Goal: Task Accomplishment & Management: Complete application form

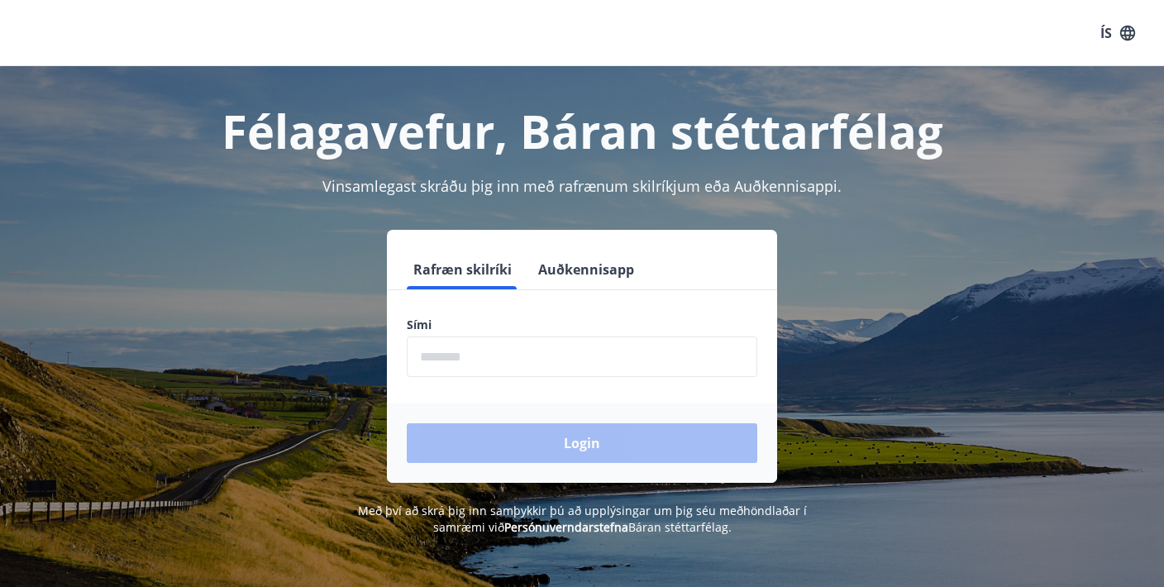
click at [618, 274] on button "Auðkennisapp" at bounding box center [585, 270] width 109 height 40
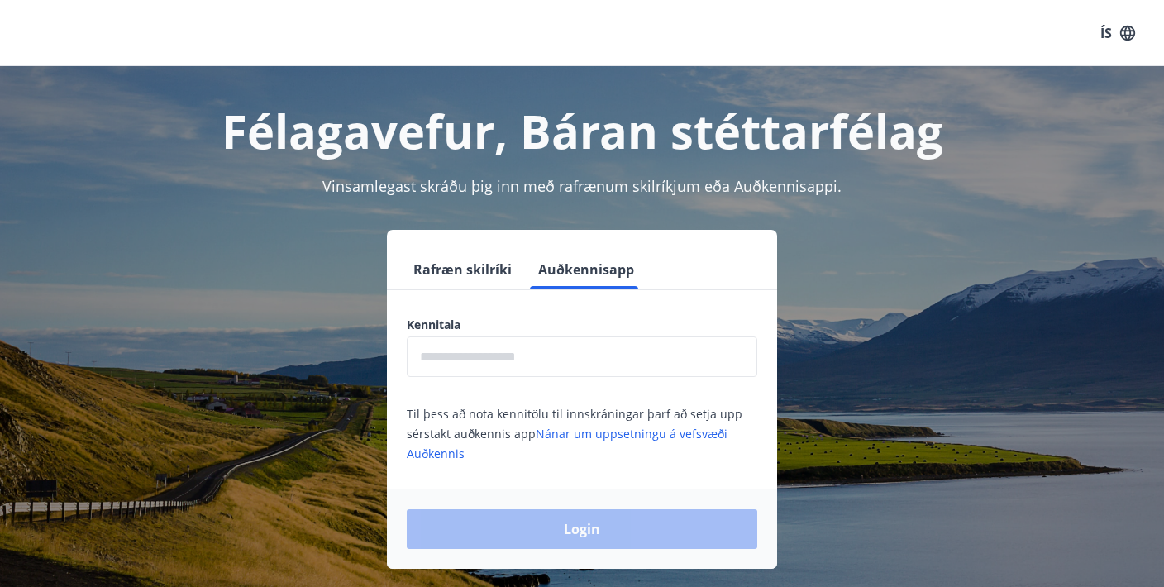
click at [558, 360] on input "text" at bounding box center [582, 356] width 350 height 41
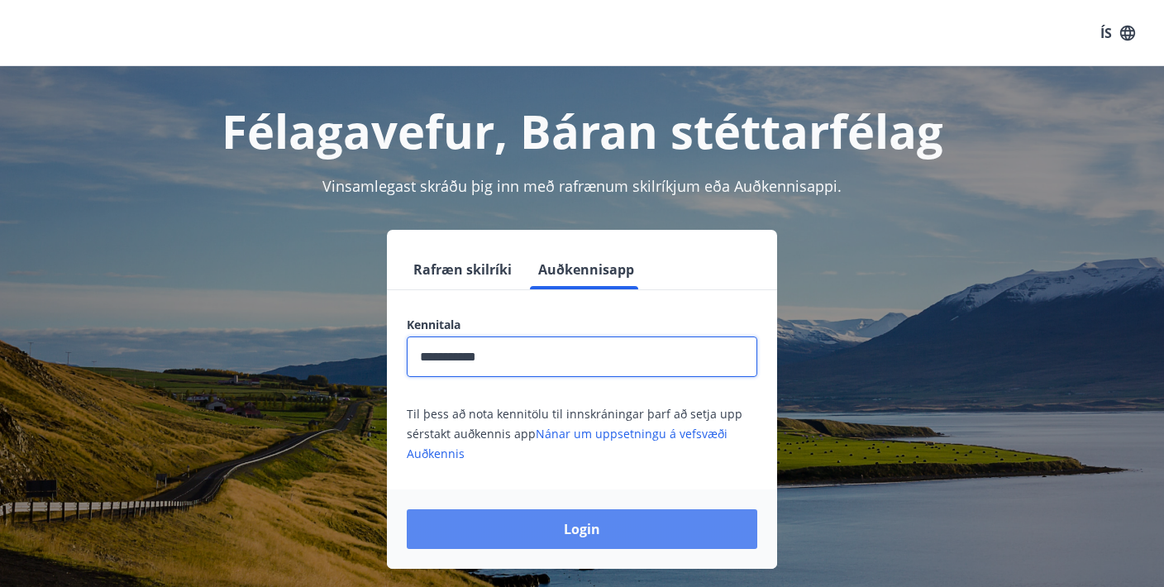
type input "**********"
click at [541, 544] on button "Login" at bounding box center [582, 529] width 350 height 40
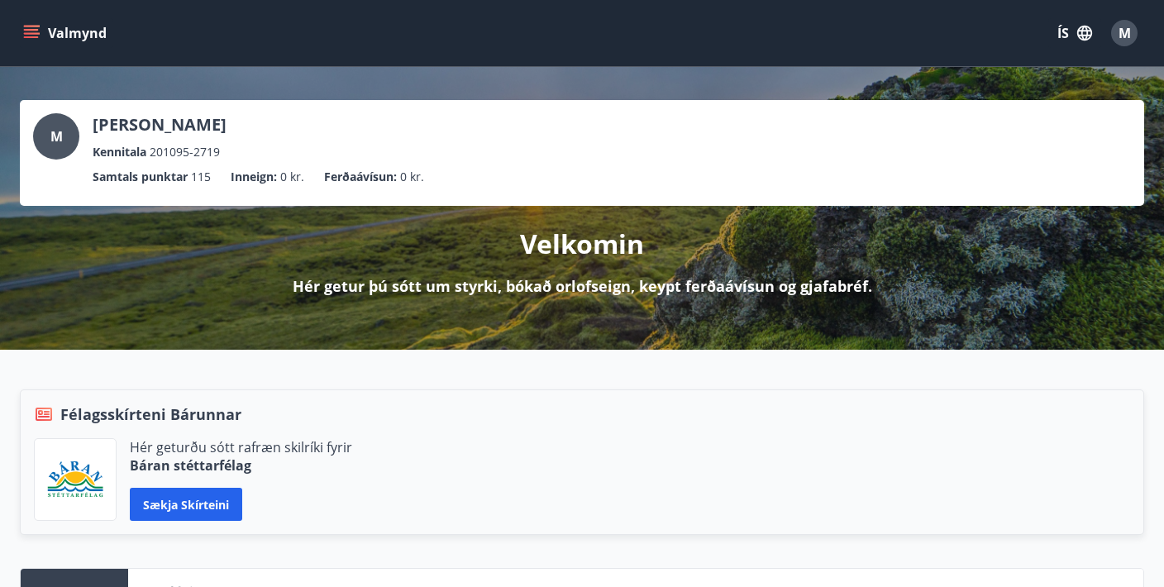
click at [39, 45] on button "Valmynd" at bounding box center [66, 33] width 93 height 30
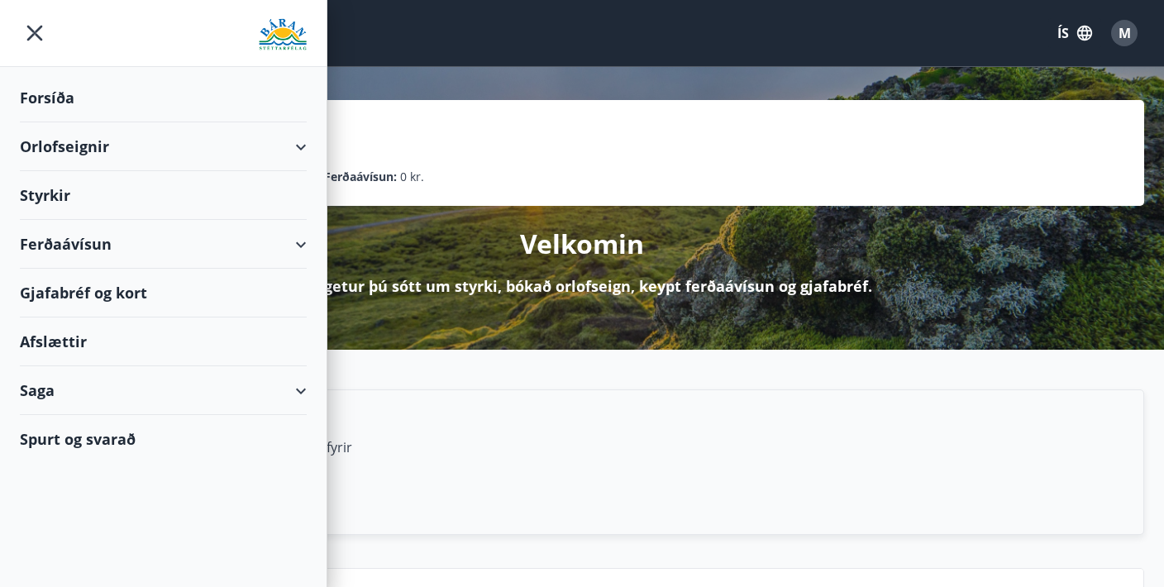
click at [83, 196] on div "Styrkir" at bounding box center [163, 195] width 287 height 49
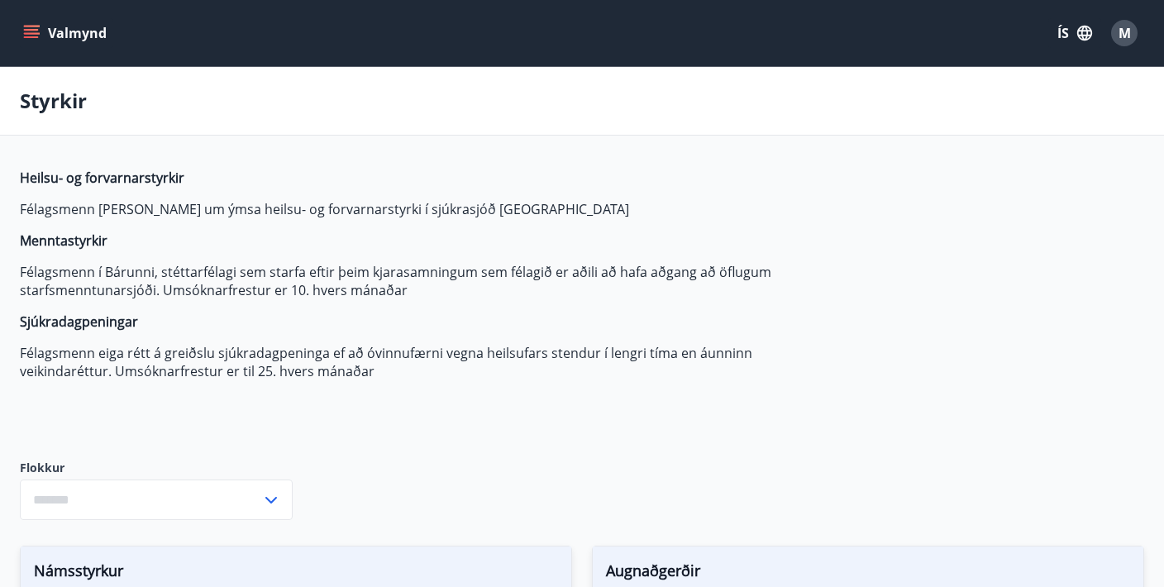
type input "***"
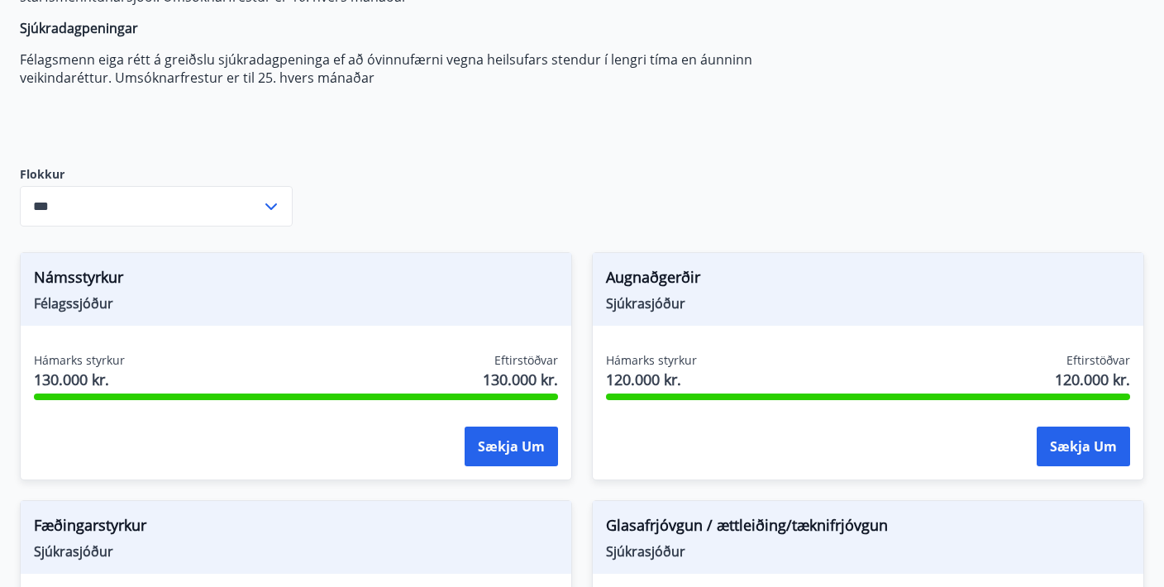
scroll to position [293, 0]
click at [514, 449] on button "Sækja um" at bounding box center [511, 447] width 93 height 40
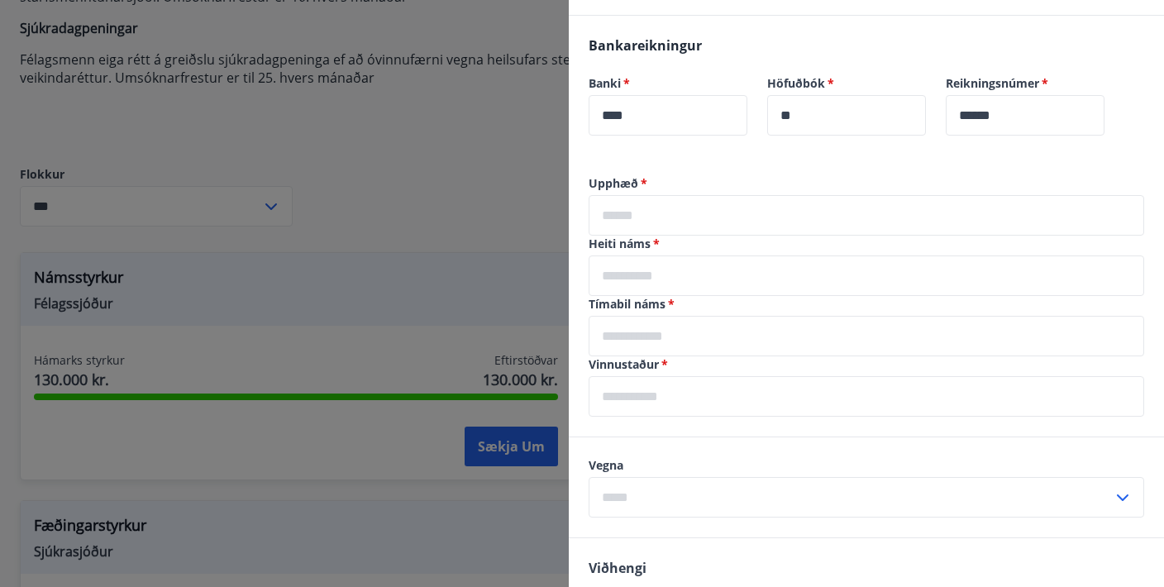
scroll to position [380, 0]
click at [736, 494] on input "text" at bounding box center [851, 496] width 524 height 41
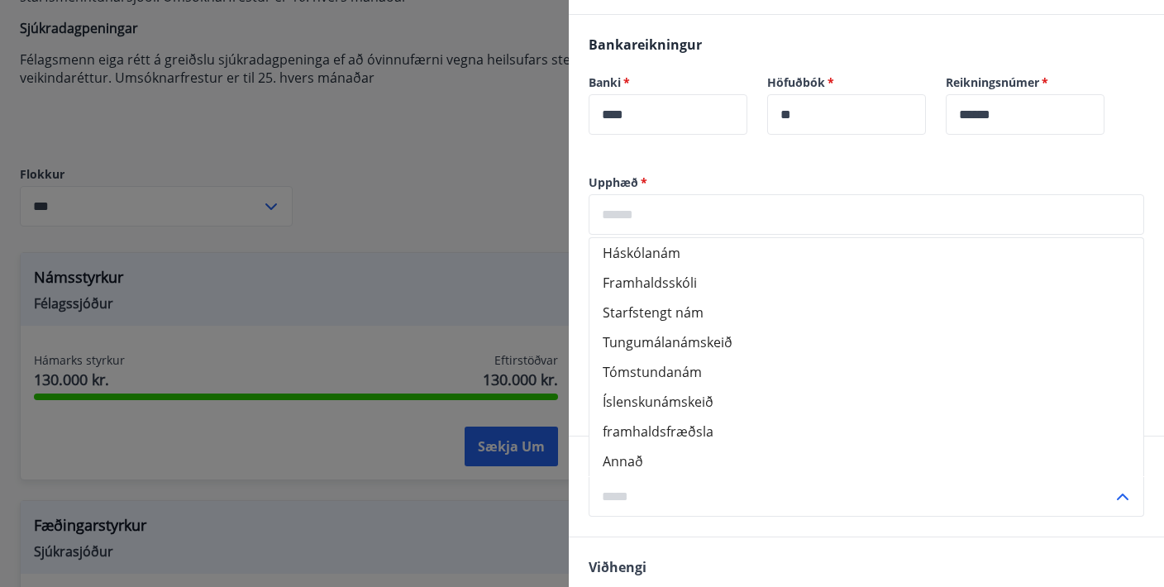
click at [714, 296] on li "Framhaldsskóli" at bounding box center [866, 283] width 554 height 30
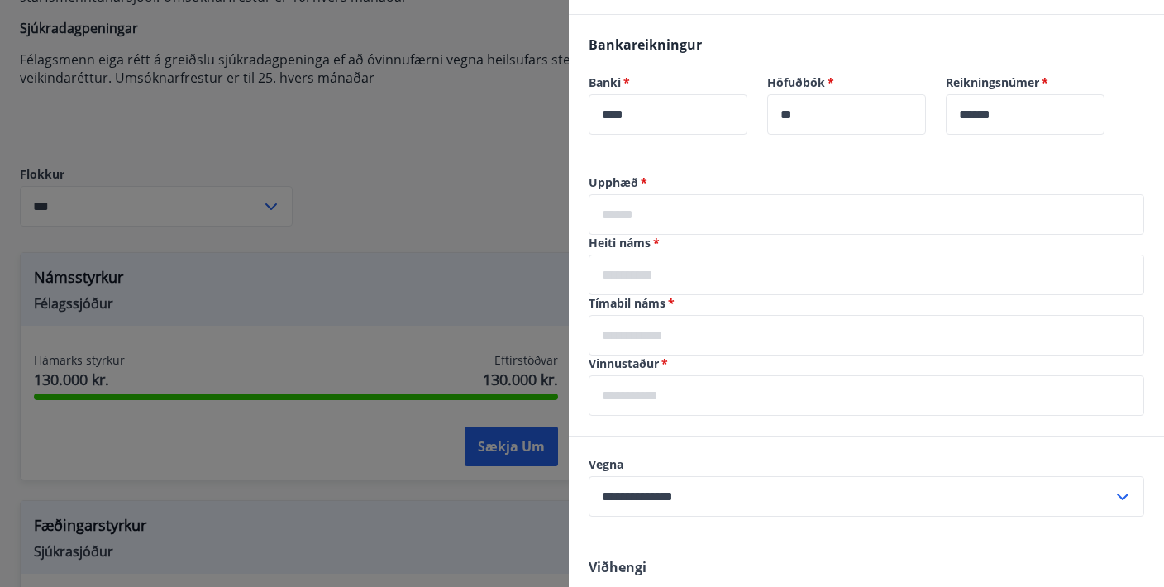
type input "**********"
click at [713, 218] on input "text" at bounding box center [866, 214] width 555 height 41
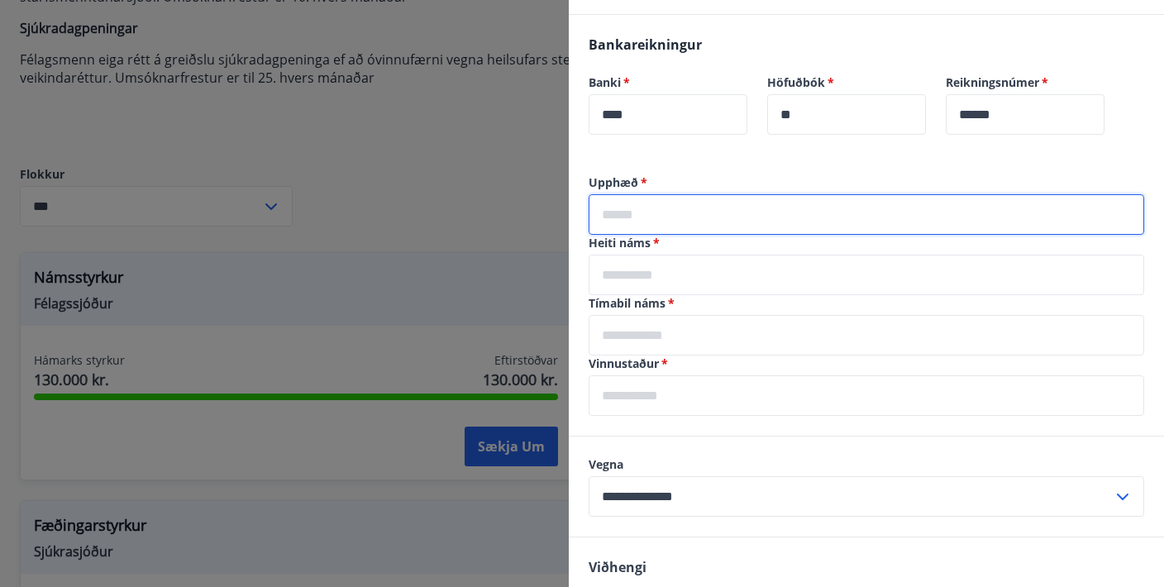
click at [536, 195] on div at bounding box center [582, 293] width 1164 height 587
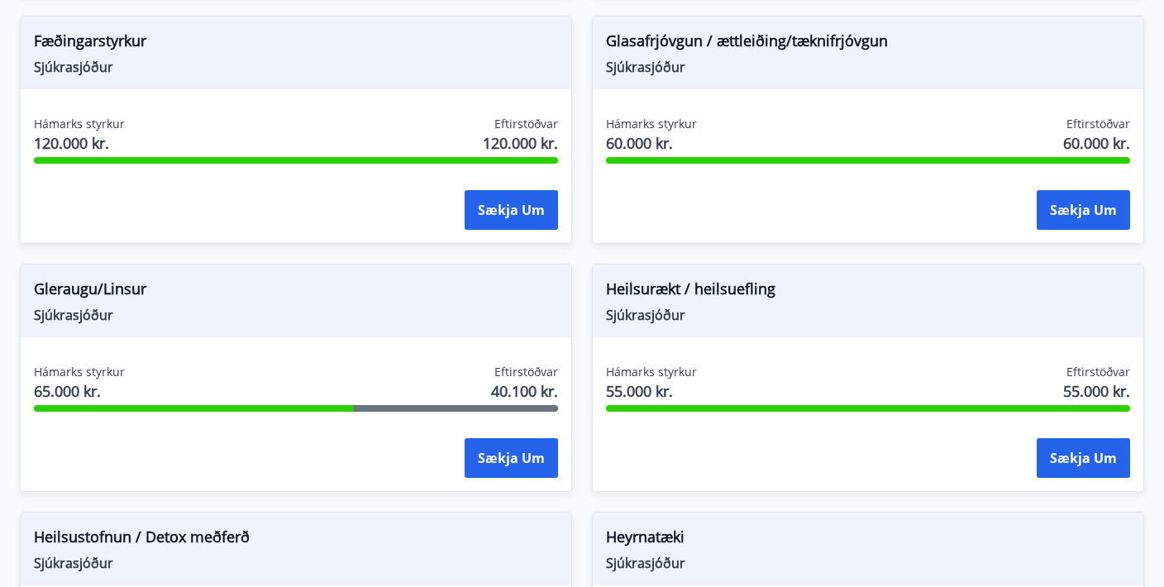
scroll to position [795, 0]
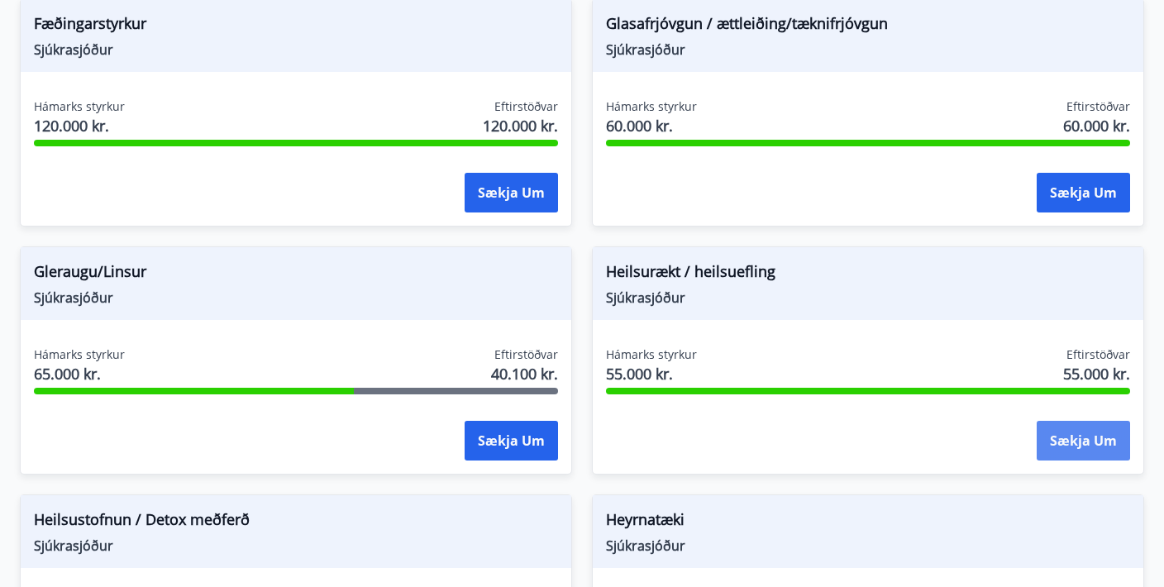
click at [1115, 434] on button "Sækja um" at bounding box center [1083, 441] width 93 height 40
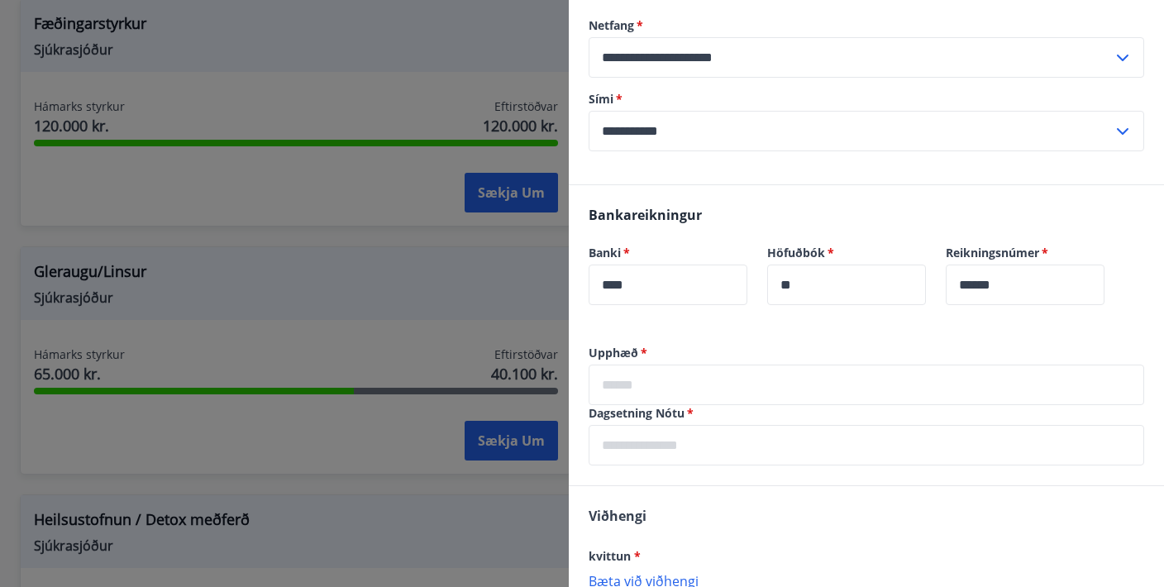
scroll to position [317, 0]
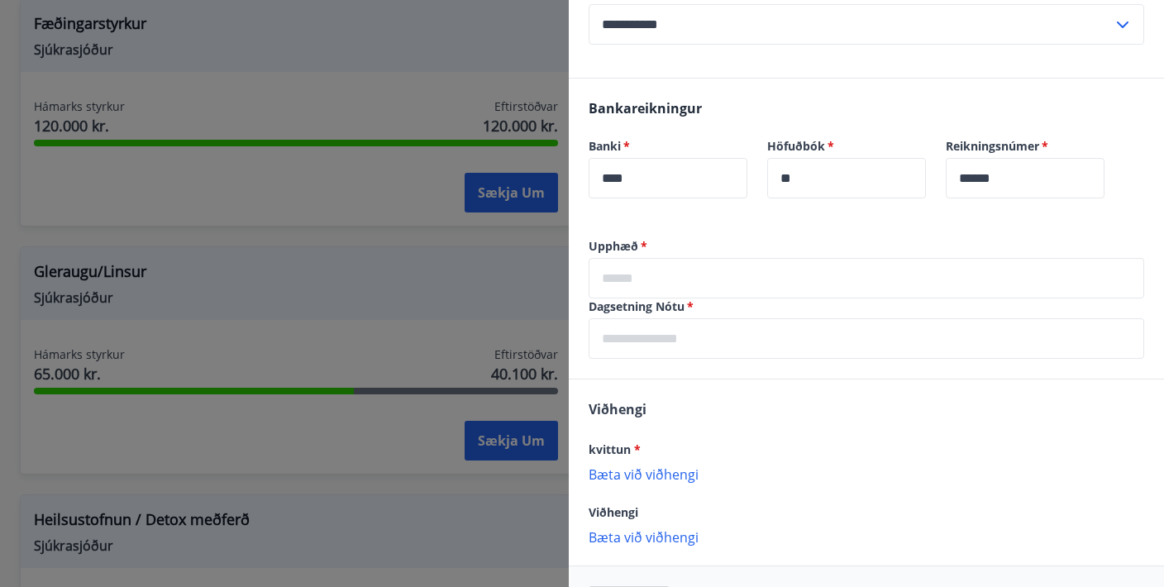
click at [790, 331] on input "text" at bounding box center [866, 338] width 555 height 41
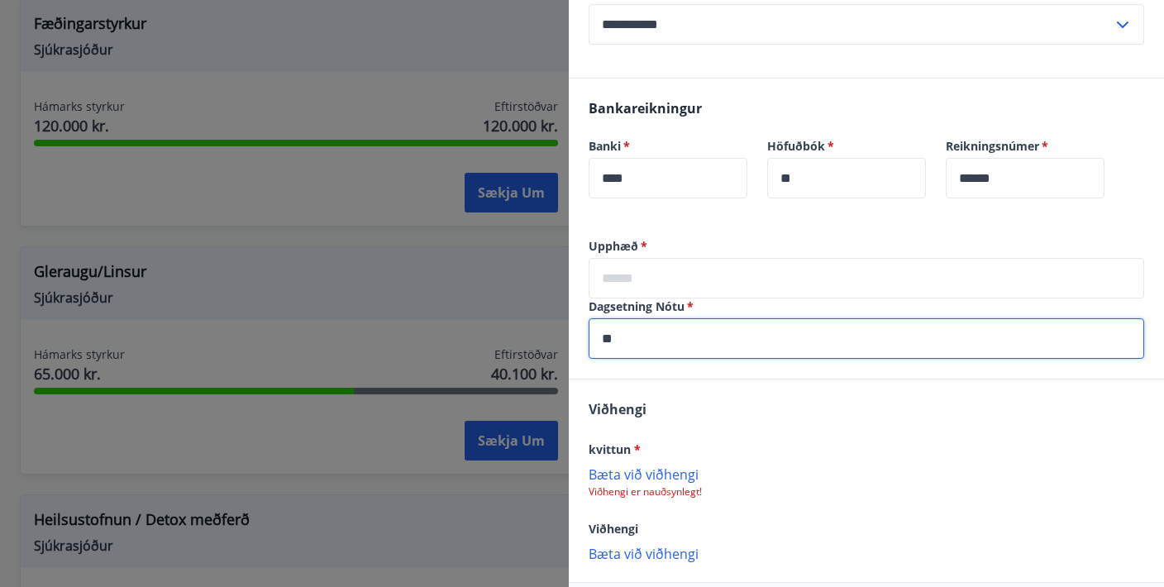
type input "*"
type input "**********"
click at [786, 268] on input "text" at bounding box center [866, 278] width 555 height 41
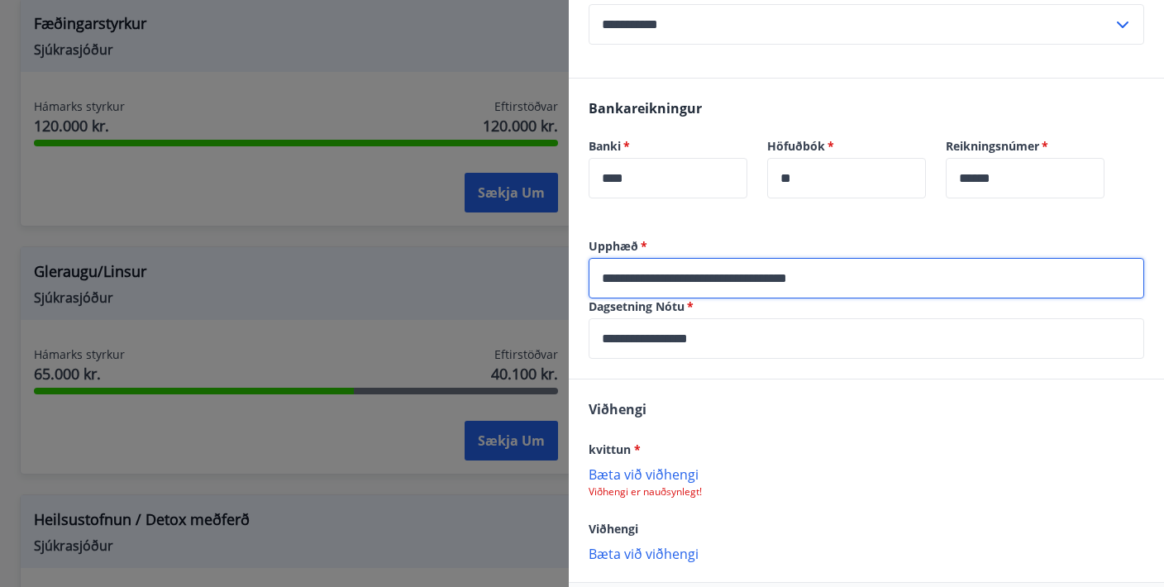
click at [644, 470] on div "kvittun * [PERSON_NAME] við viðhengi Viðhengi er nauðsynlegt!" at bounding box center [866, 469] width 555 height 60
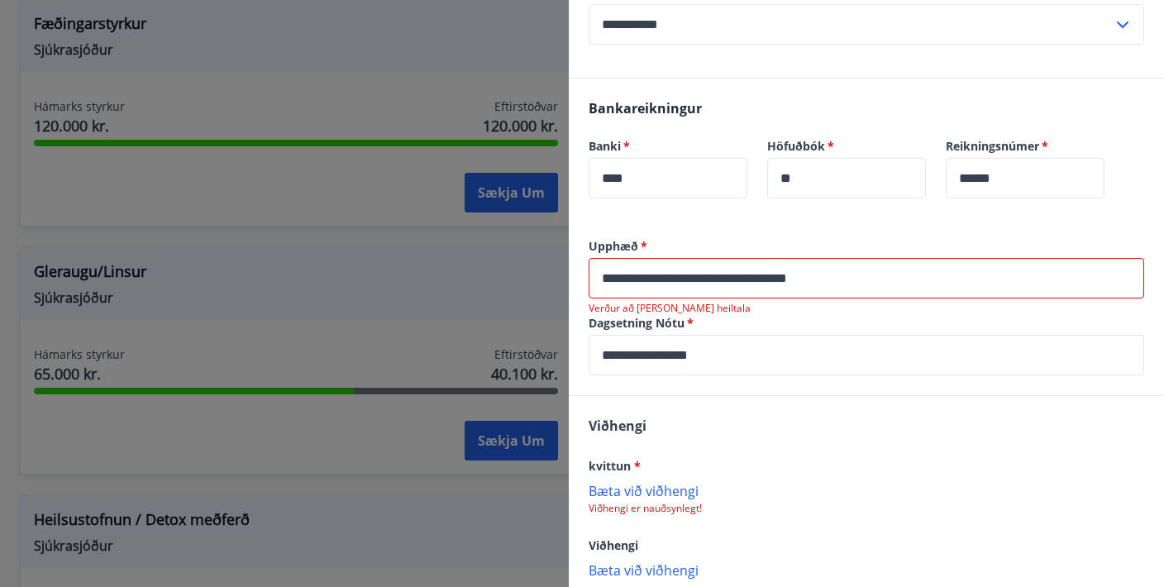
click at [789, 276] on input "**********" at bounding box center [866, 278] width 555 height 41
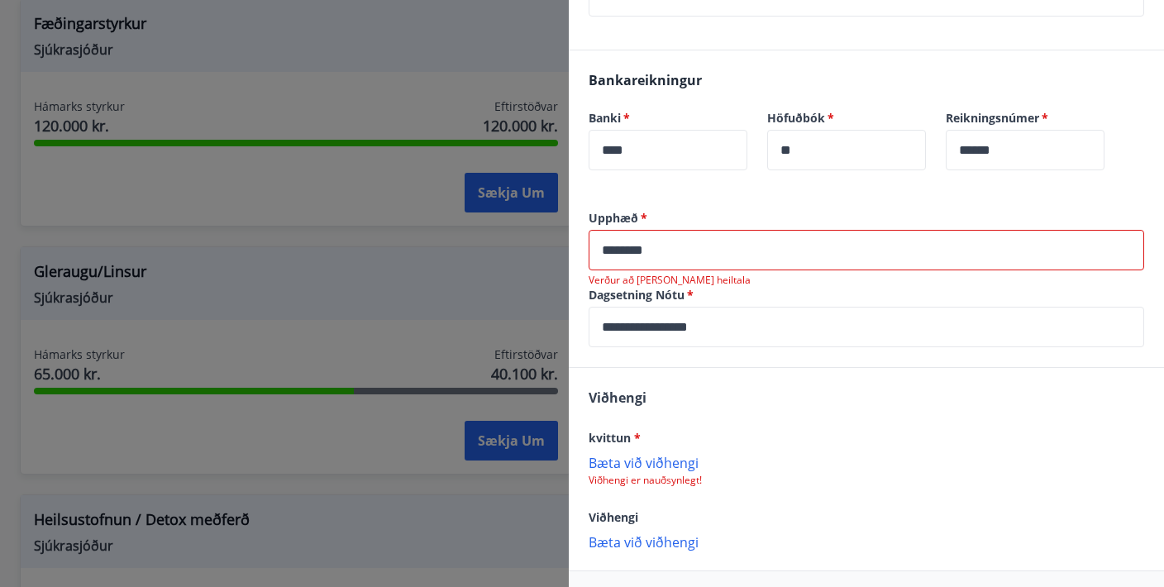
scroll to position [347, 0]
click at [643, 460] on p "Bæta við viðhengi" at bounding box center [866, 459] width 555 height 17
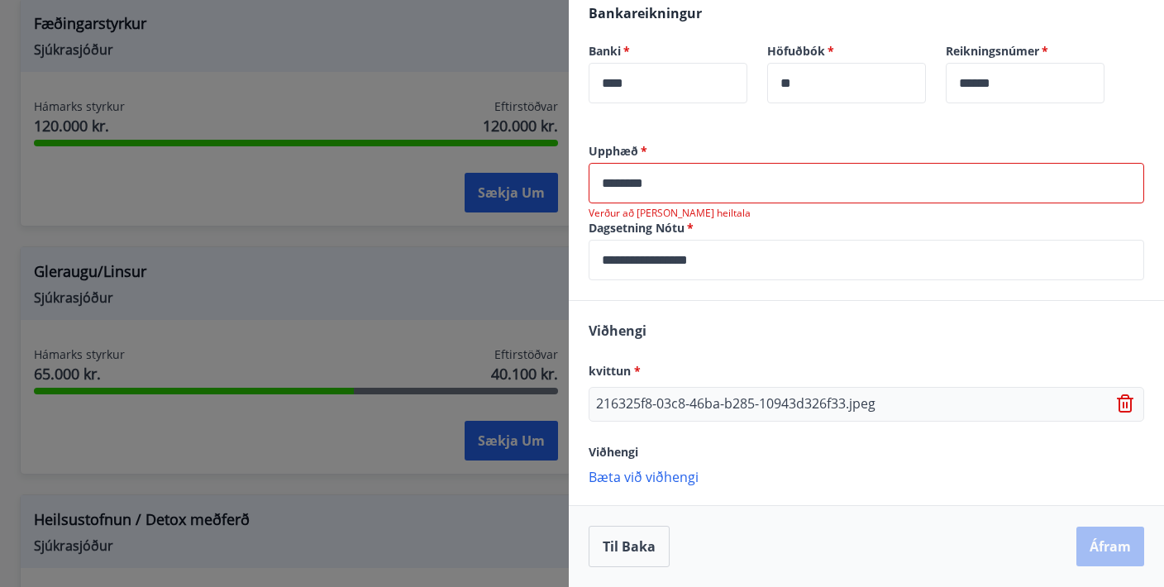
scroll to position [412, 0]
click at [1092, 541] on div "Til baka Áfram" at bounding box center [866, 546] width 555 height 41
click at [692, 479] on p "Bæta við viðhengi" at bounding box center [866, 476] width 555 height 17
click at [739, 165] on input "********" at bounding box center [866, 183] width 555 height 41
click at [717, 183] on input "********" at bounding box center [866, 183] width 555 height 41
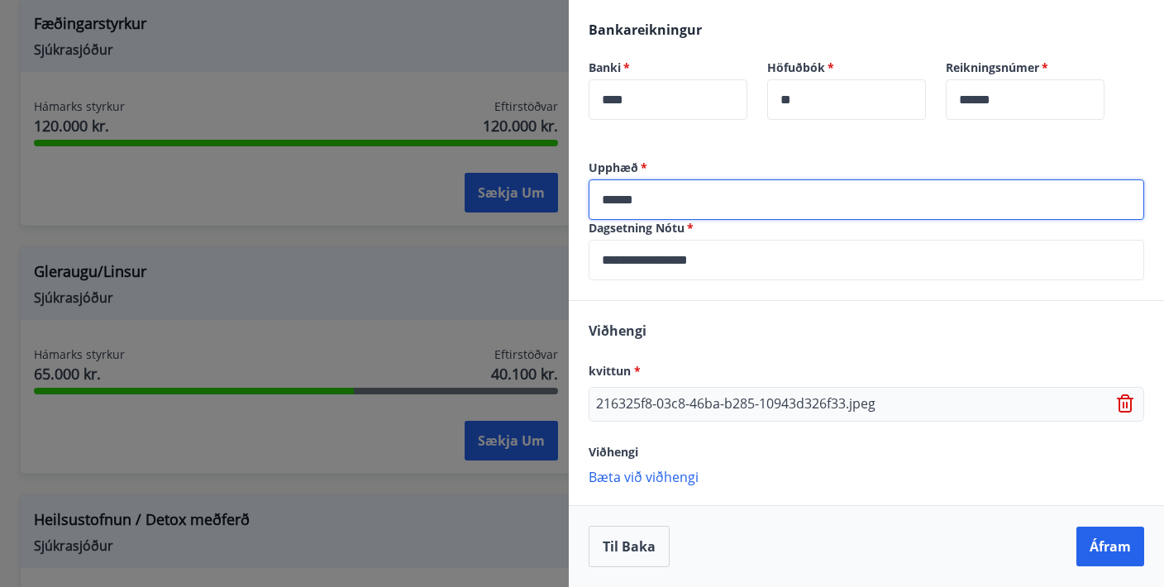
scroll to position [395, 0]
click at [1128, 540] on button "Áfram" at bounding box center [1110, 547] width 68 height 40
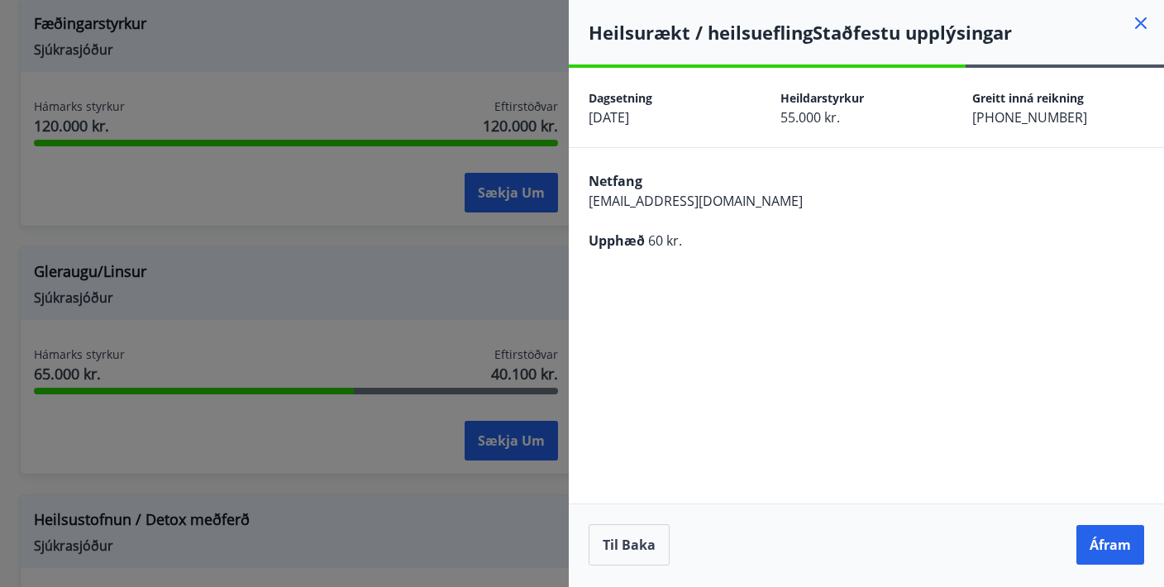
scroll to position [0, 0]
click at [625, 548] on button "Til baka" at bounding box center [629, 544] width 81 height 41
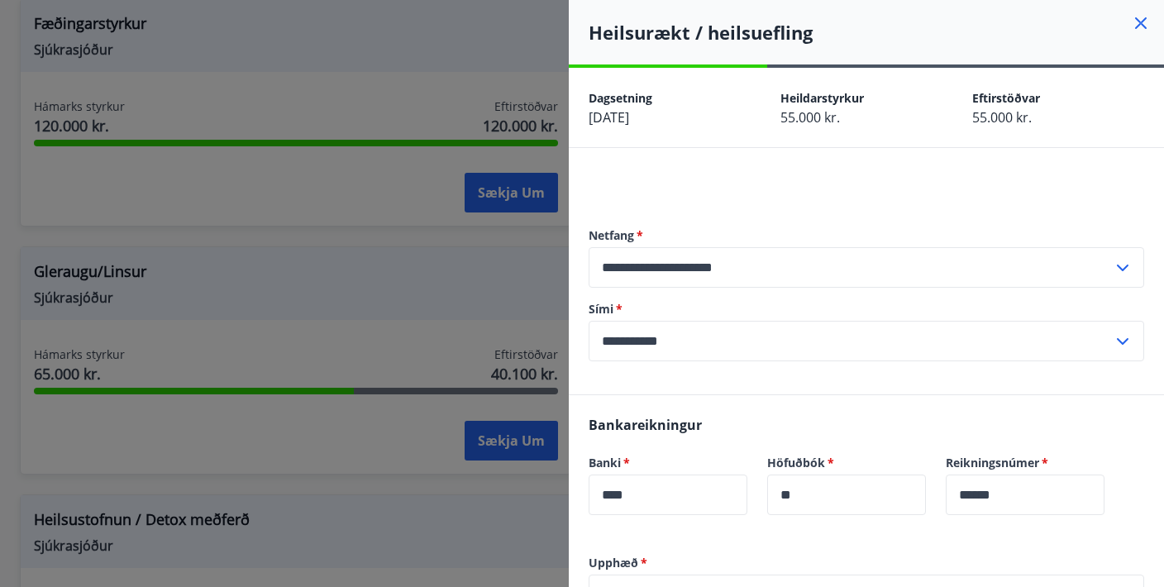
scroll to position [244, 0]
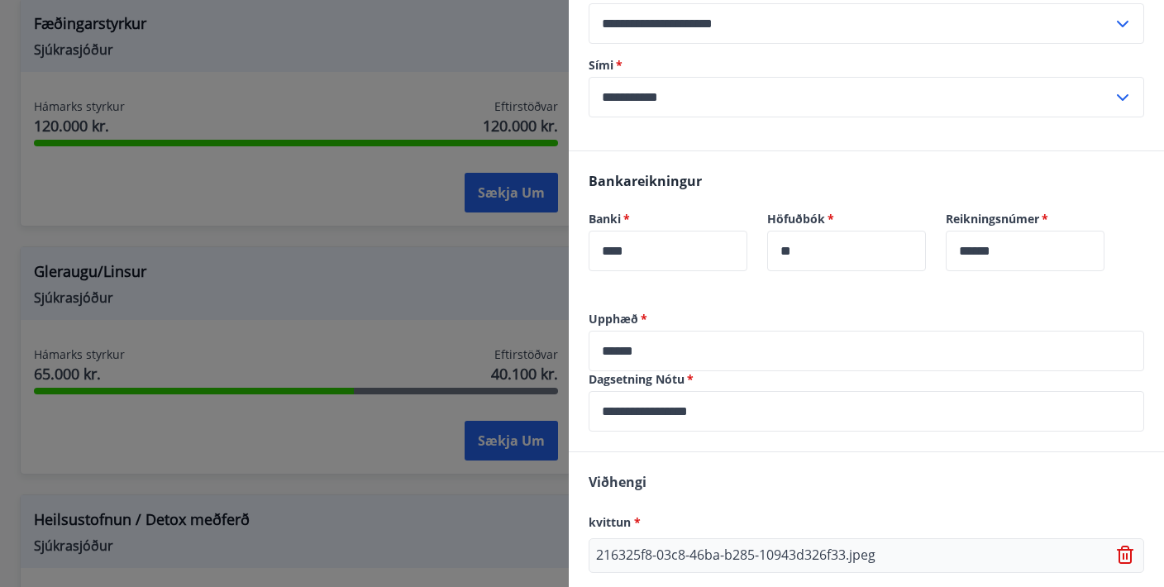
click at [661, 337] on input "******" at bounding box center [866, 351] width 555 height 41
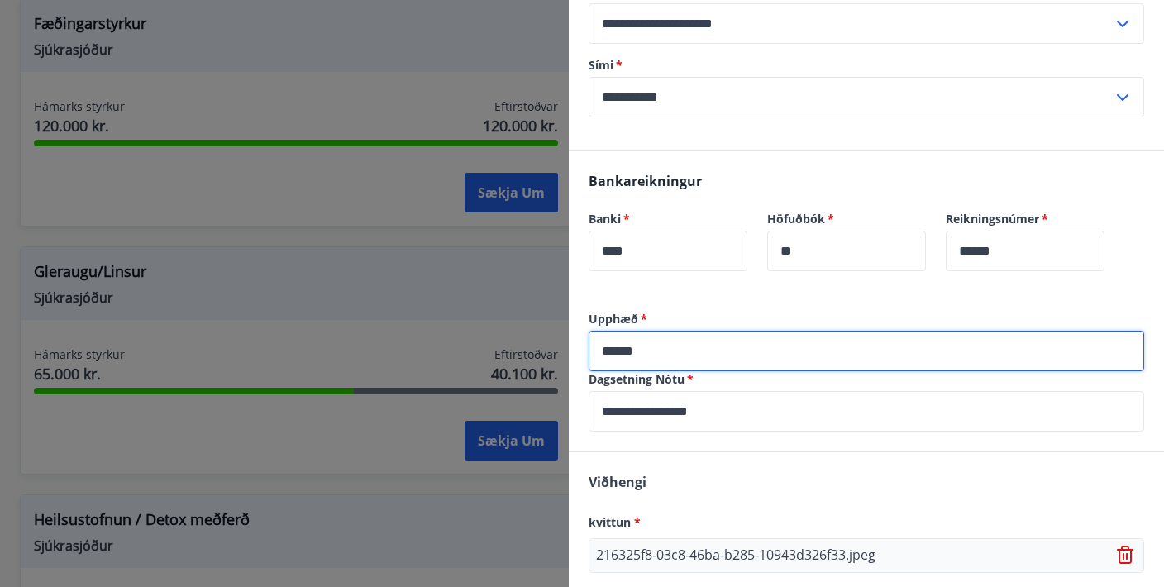
click at [679, 365] on input "******" at bounding box center [866, 351] width 555 height 41
type input "*****"
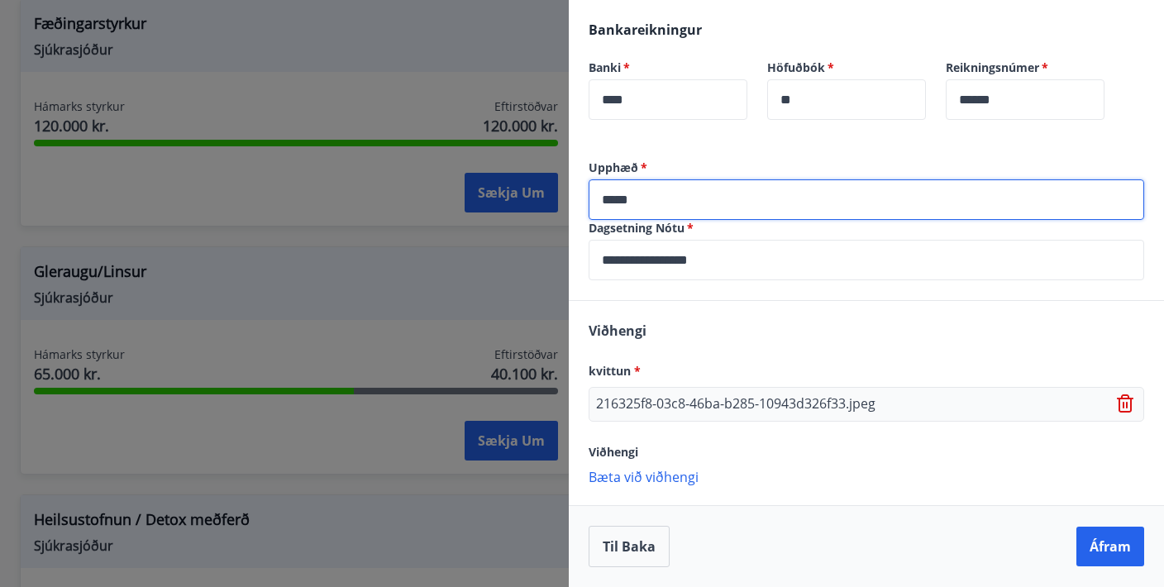
scroll to position [395, 0]
click at [1120, 543] on button "Áfram" at bounding box center [1110, 547] width 68 height 40
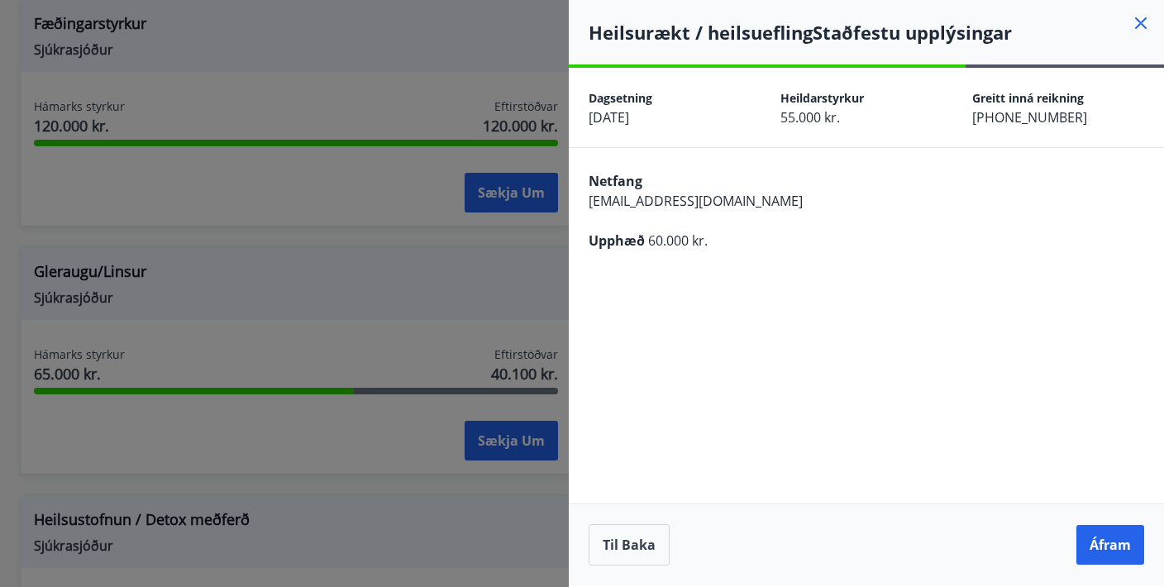
scroll to position [0, 0]
click at [1120, 543] on button "Áfram" at bounding box center [1110, 545] width 68 height 40
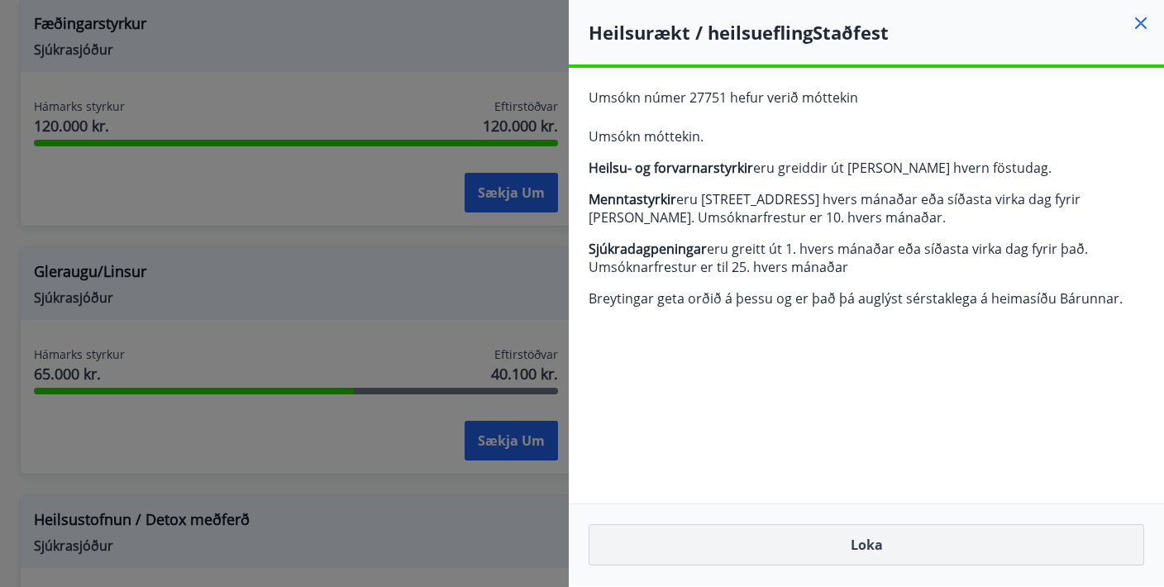
click at [1004, 559] on button "Loka" at bounding box center [866, 544] width 555 height 41
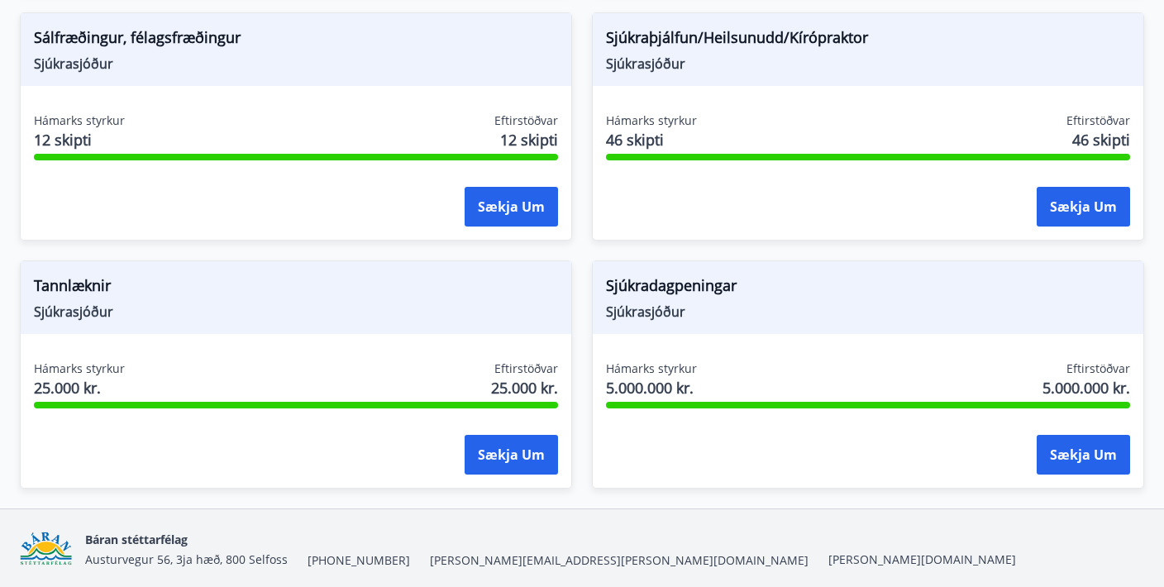
scroll to position [1794, 0]
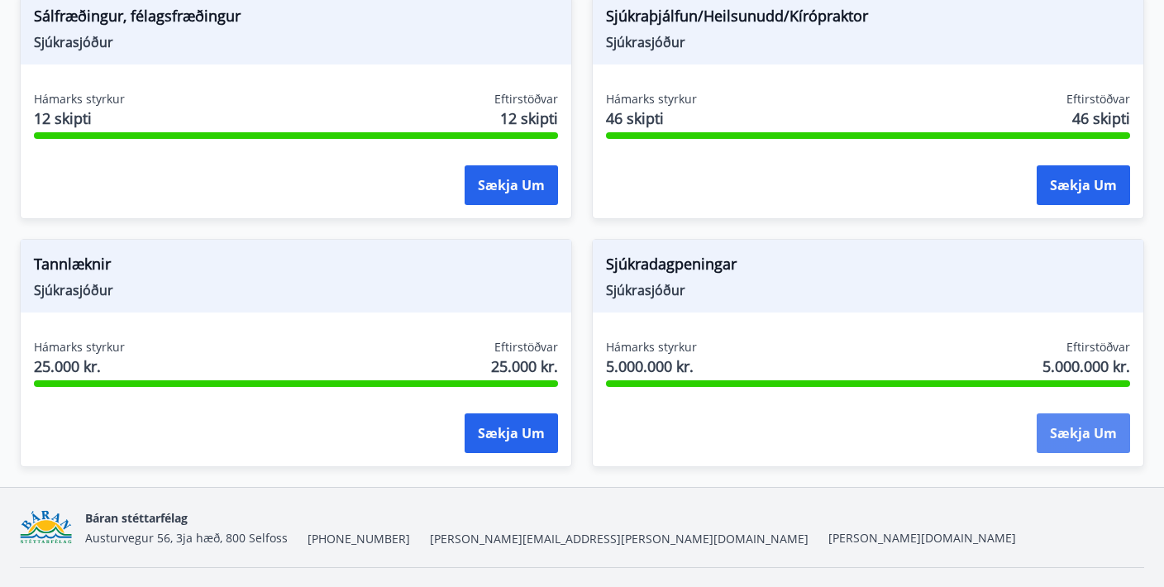
click at [1084, 424] on button "Sækja um" at bounding box center [1083, 433] width 93 height 40
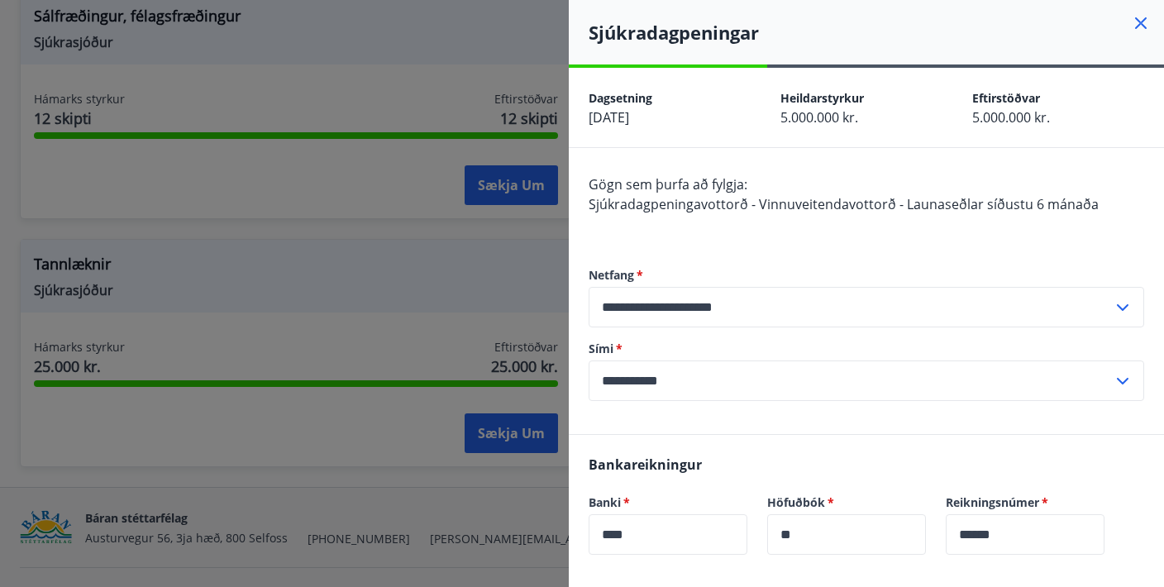
click at [464, 271] on div at bounding box center [582, 293] width 1164 height 587
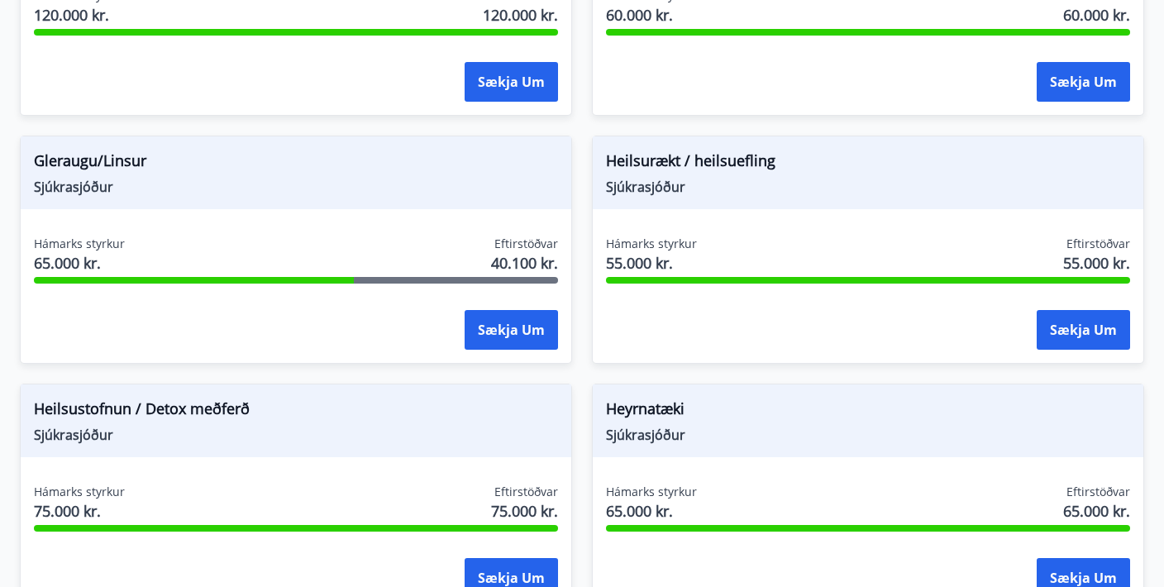
scroll to position [963, 0]
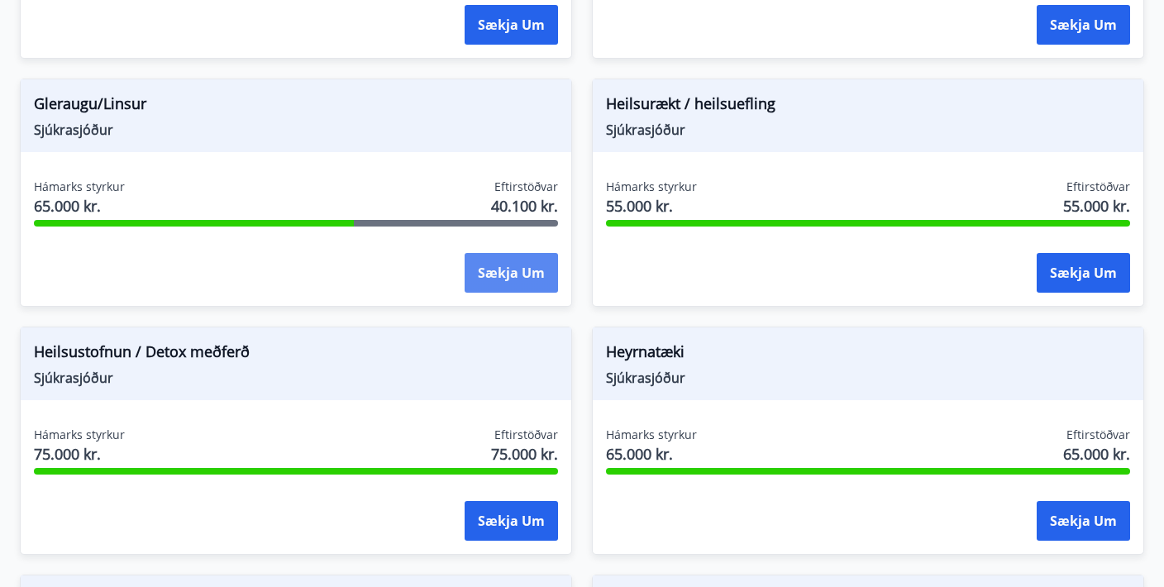
click at [486, 279] on button "Sækja um" at bounding box center [511, 273] width 93 height 40
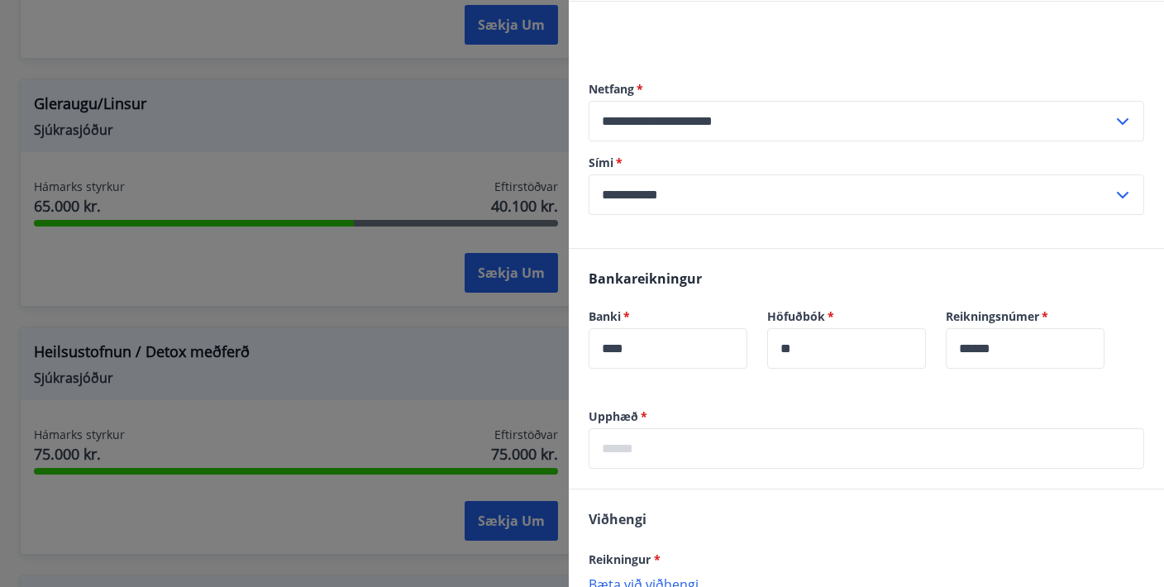
scroll to position [160, 0]
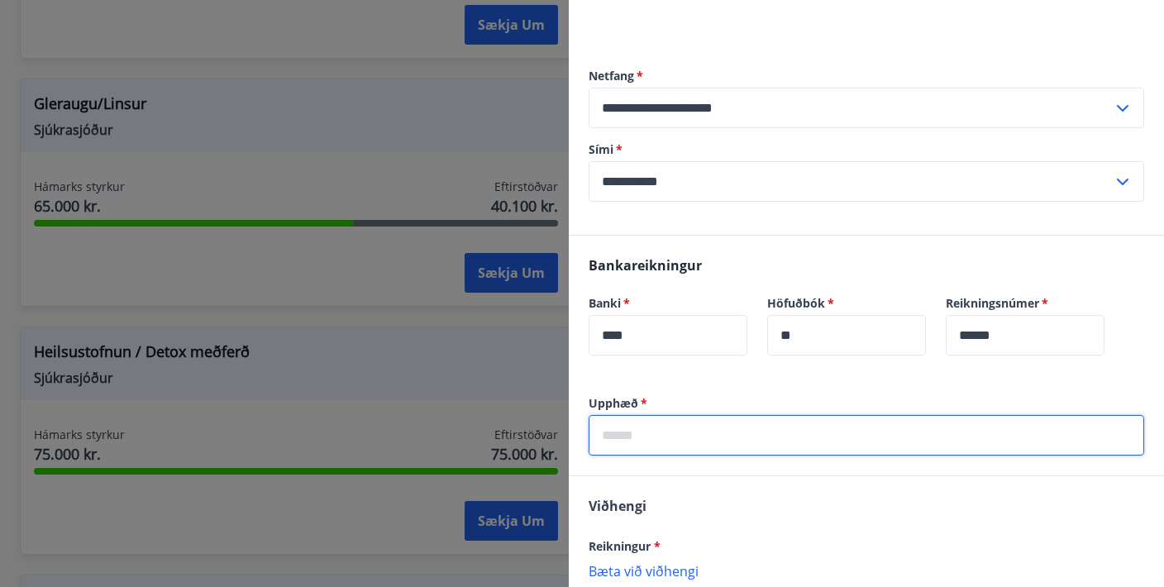
click at [659, 419] on input "text" at bounding box center [866, 435] width 555 height 41
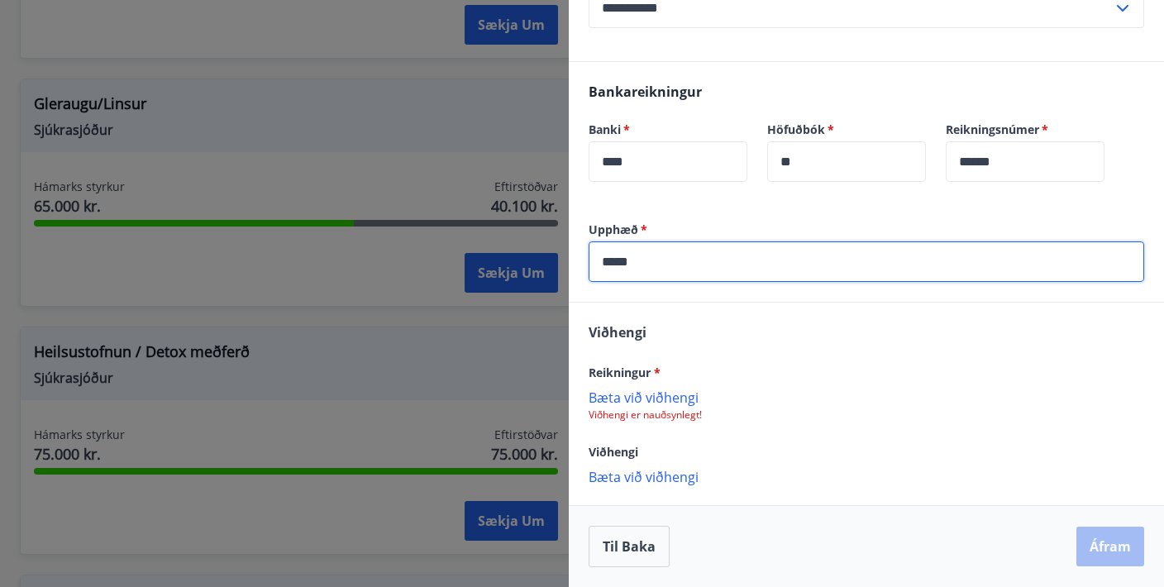
scroll to position [333, 0]
type input "*****"
click at [655, 398] on p "Bæta við viðhengi" at bounding box center [866, 396] width 555 height 17
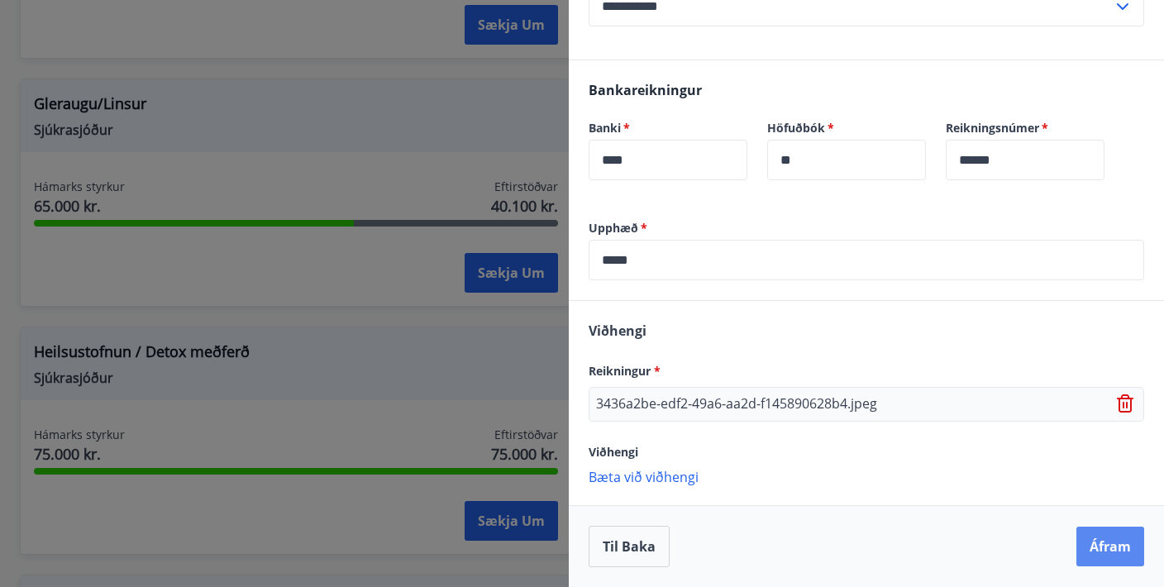
scroll to position [335, 0]
click at [1108, 546] on button "Áfram" at bounding box center [1110, 547] width 68 height 40
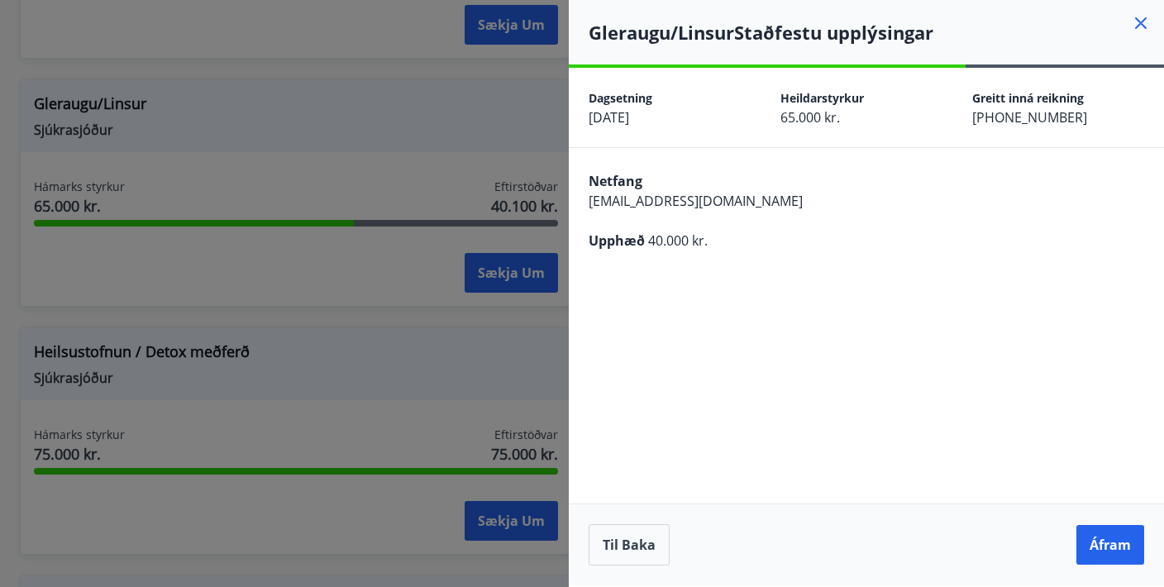
scroll to position [0, 0]
click at [1108, 546] on button "Áfram" at bounding box center [1110, 545] width 68 height 40
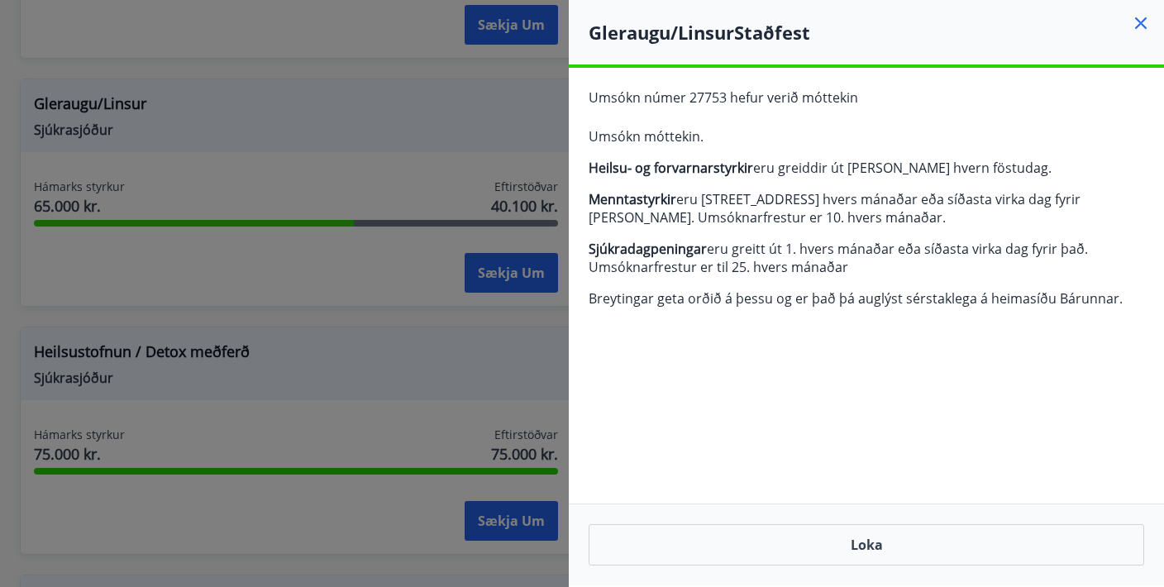
click at [483, 325] on div at bounding box center [582, 293] width 1164 height 587
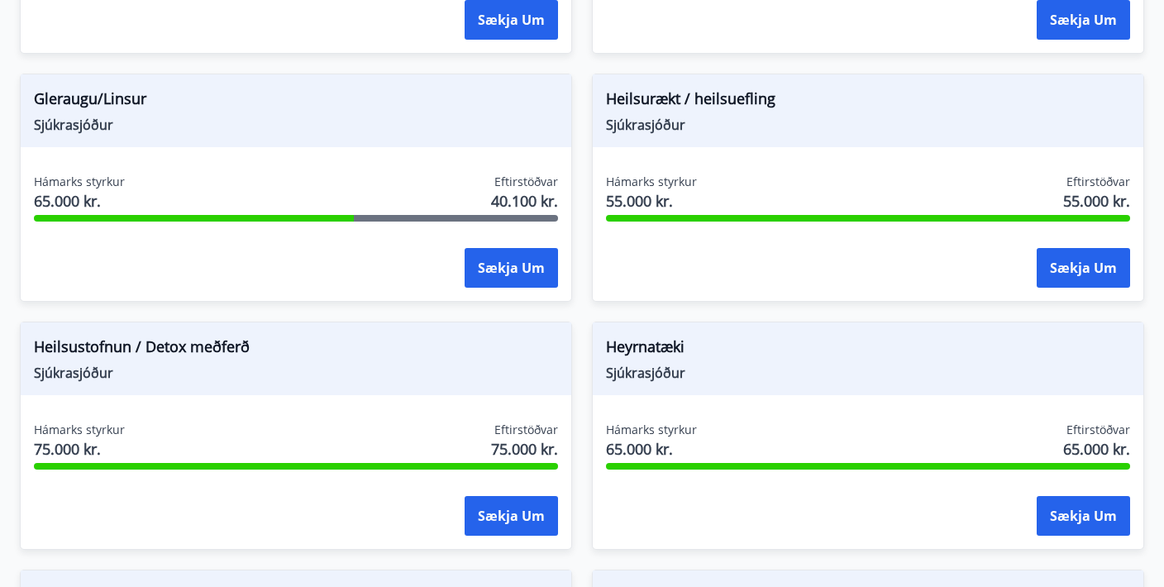
scroll to position [941, 0]
